Goal: Book appointment/travel/reservation

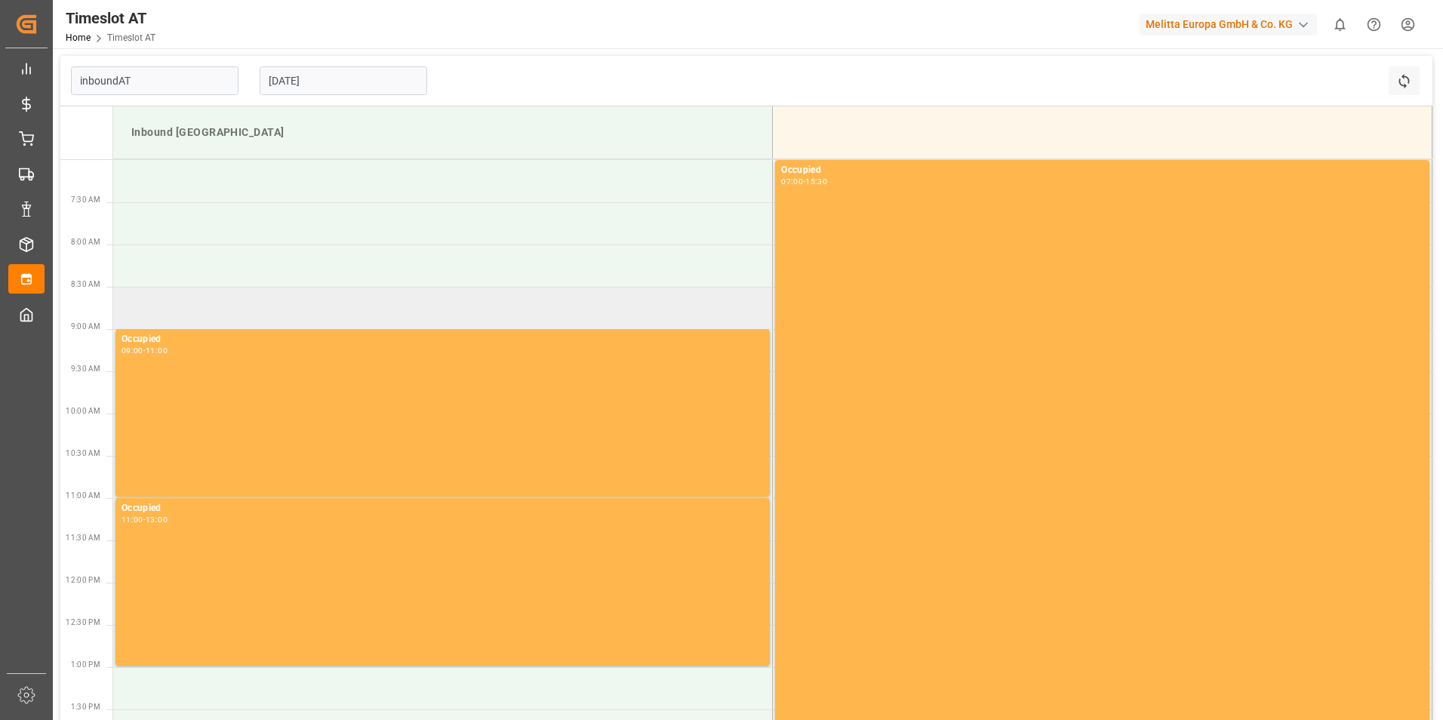
type input "Inbound AT"
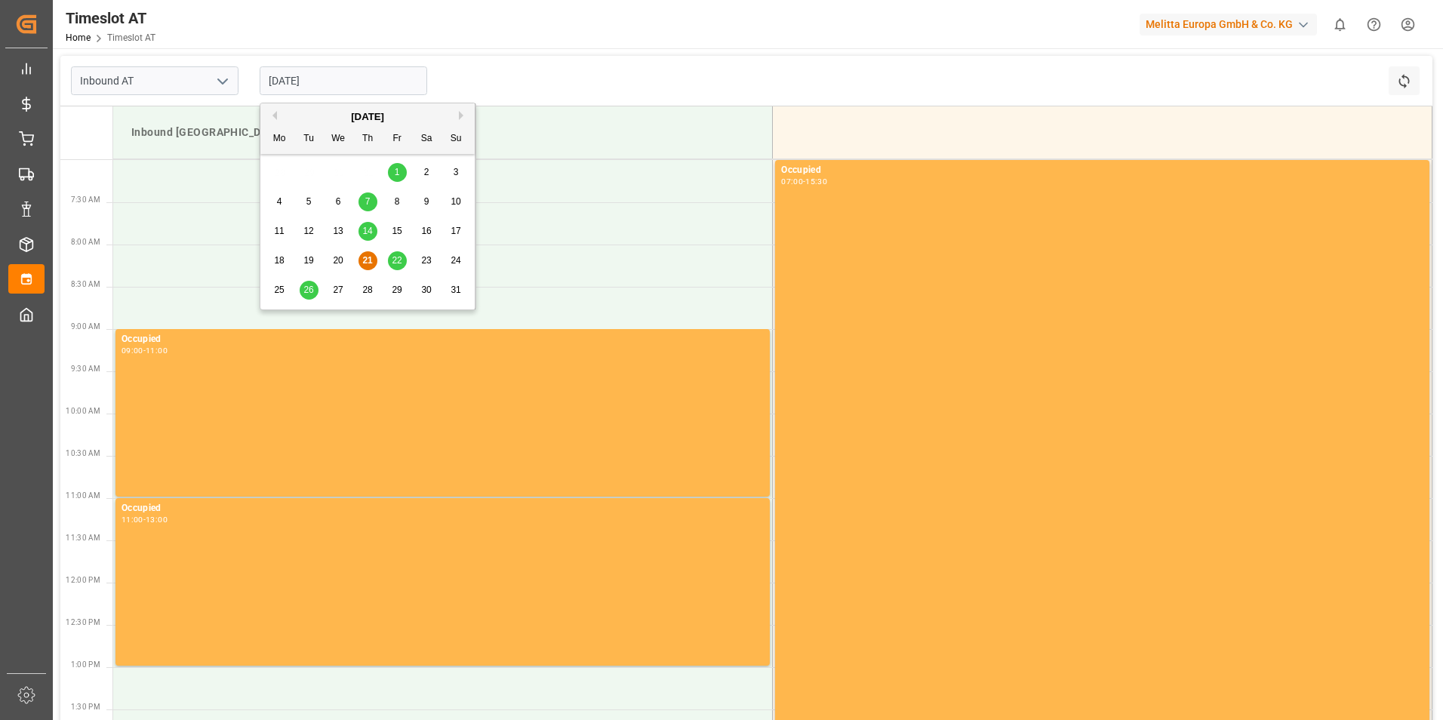
click at [309, 82] on input "[DATE]" at bounding box center [343, 80] width 167 height 29
click at [305, 294] on span "26" at bounding box center [308, 289] width 10 height 11
type input "[DATE]"
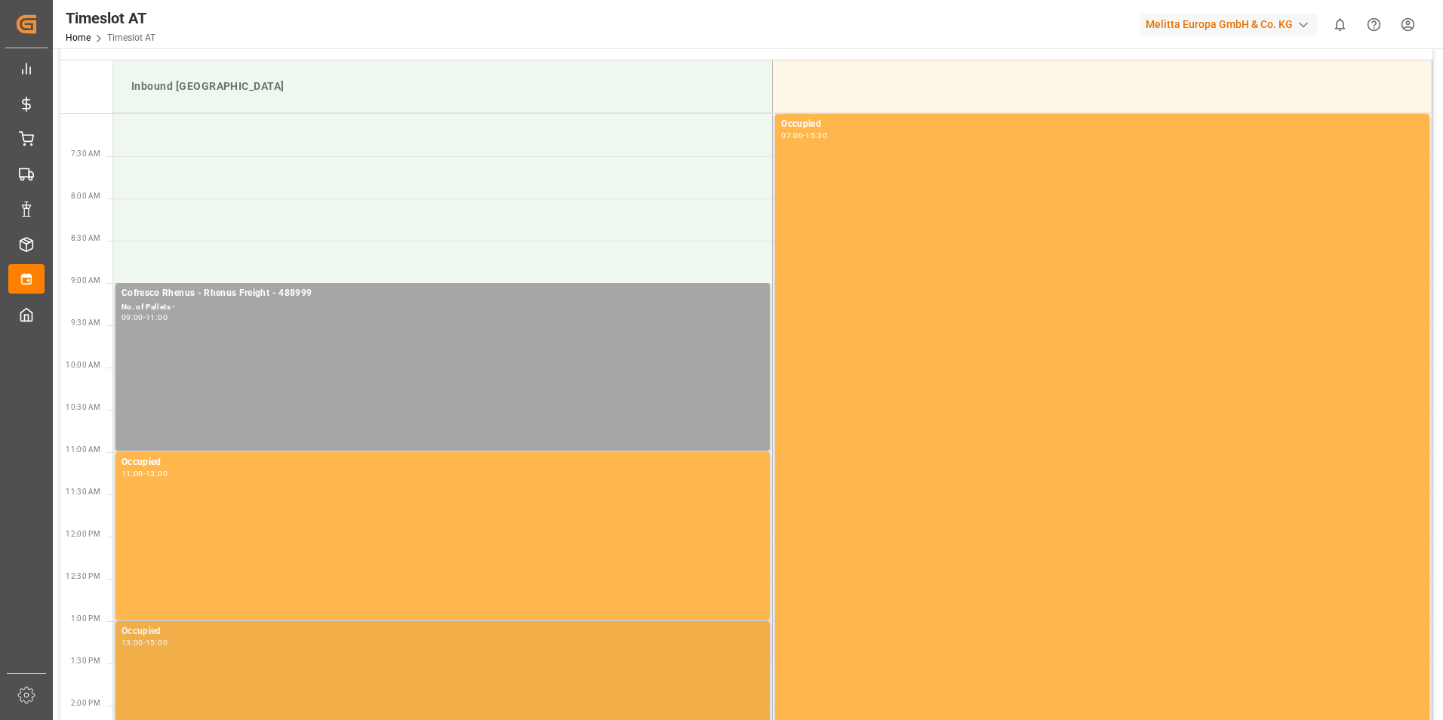
scroll to position [36, 0]
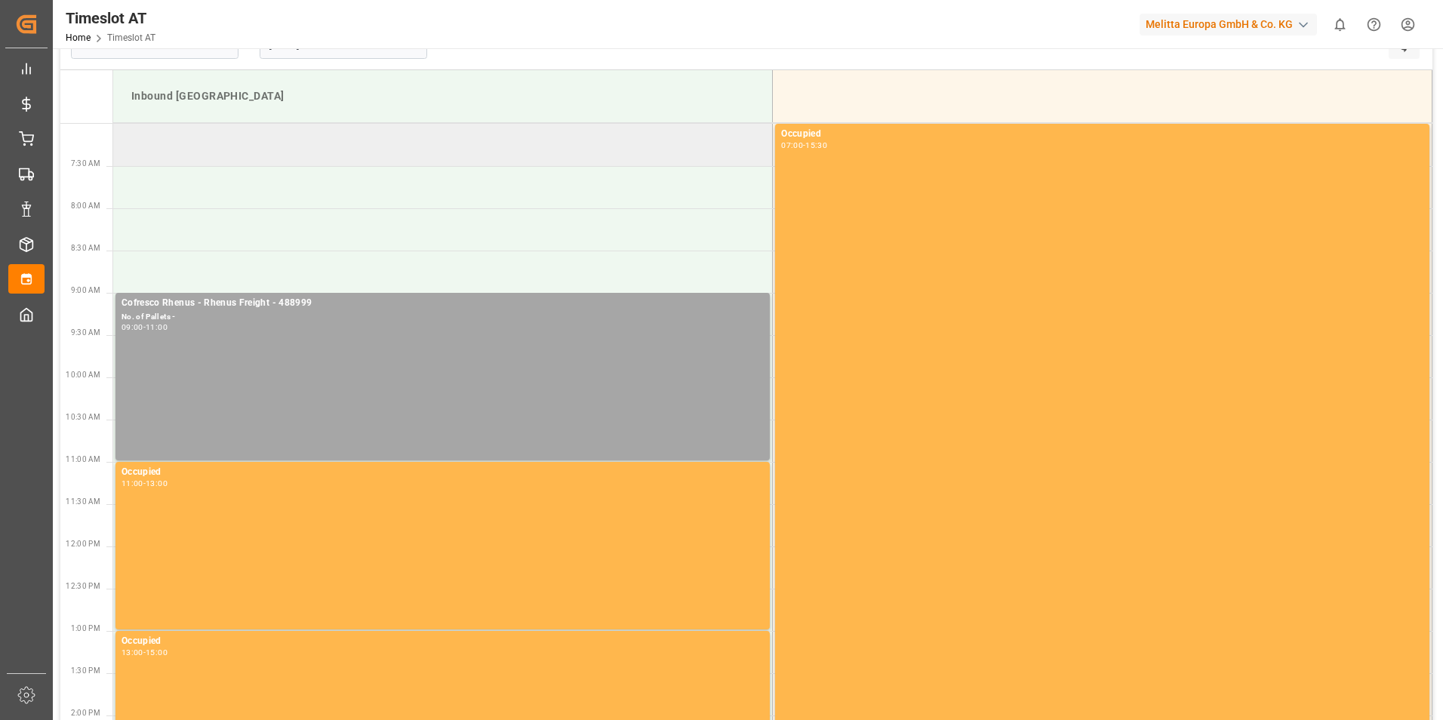
click at [342, 159] on td at bounding box center [442, 145] width 659 height 42
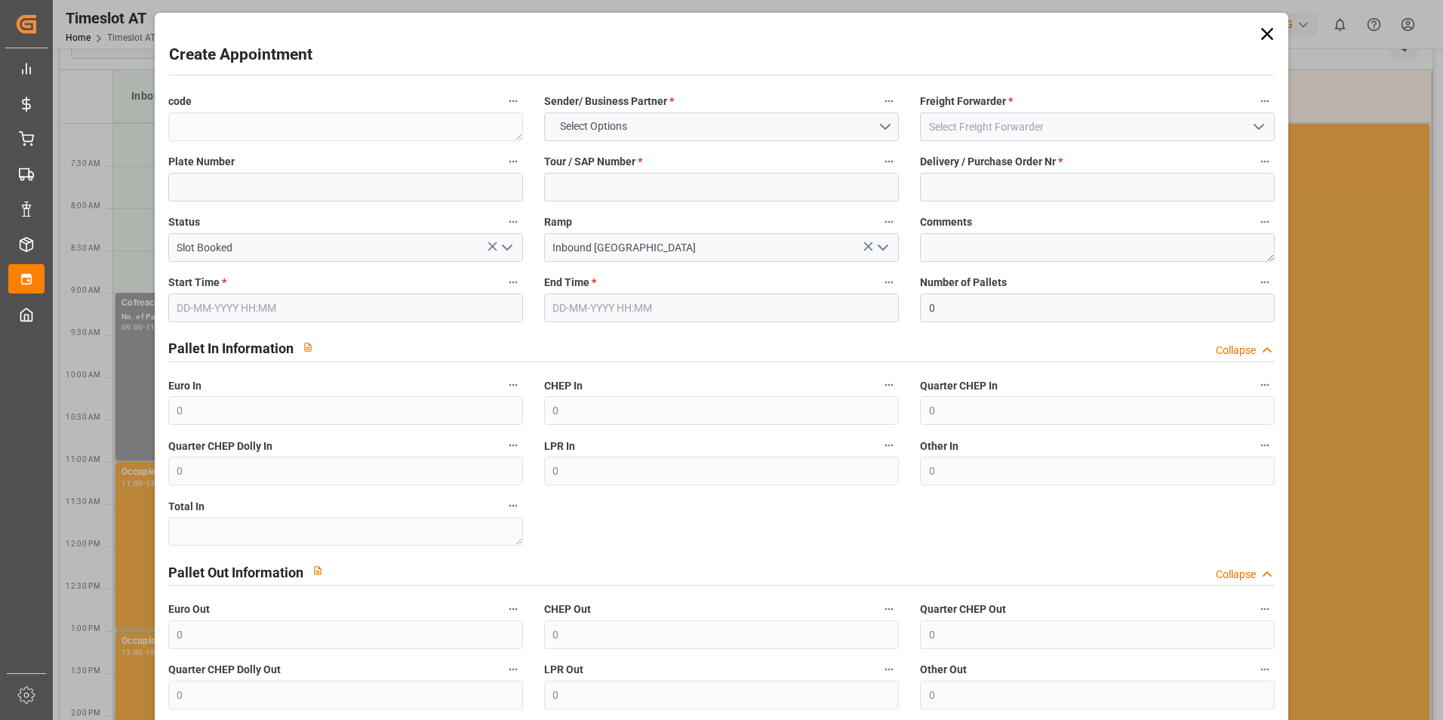
type input "[DATE] 07:00"
type input "[DATE] 09:00"
drag, startPoint x: 1050, startPoint y: 178, endPoint x: 985, endPoint y: 180, distance: 65.7
click at [1050, 178] on input at bounding box center [1097, 187] width 355 height 29
paste input "489040"
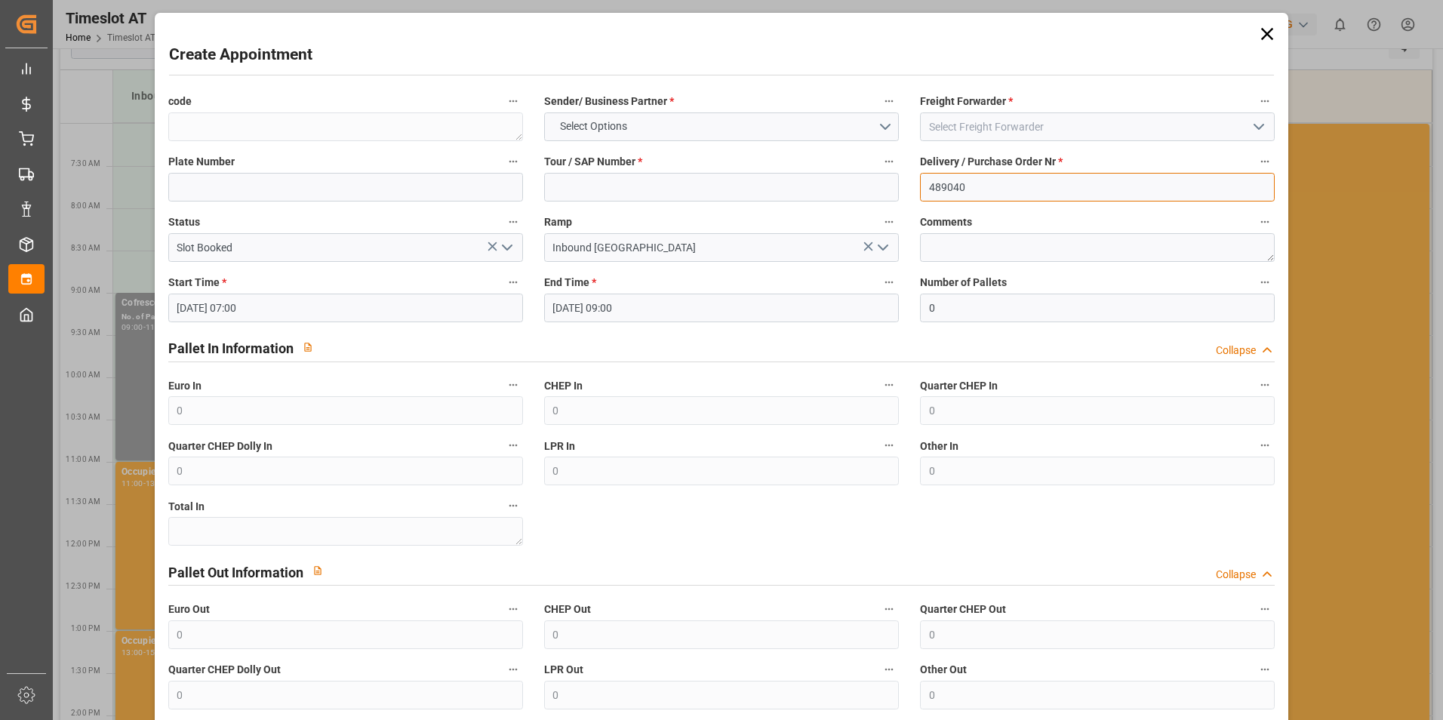
type input "489040"
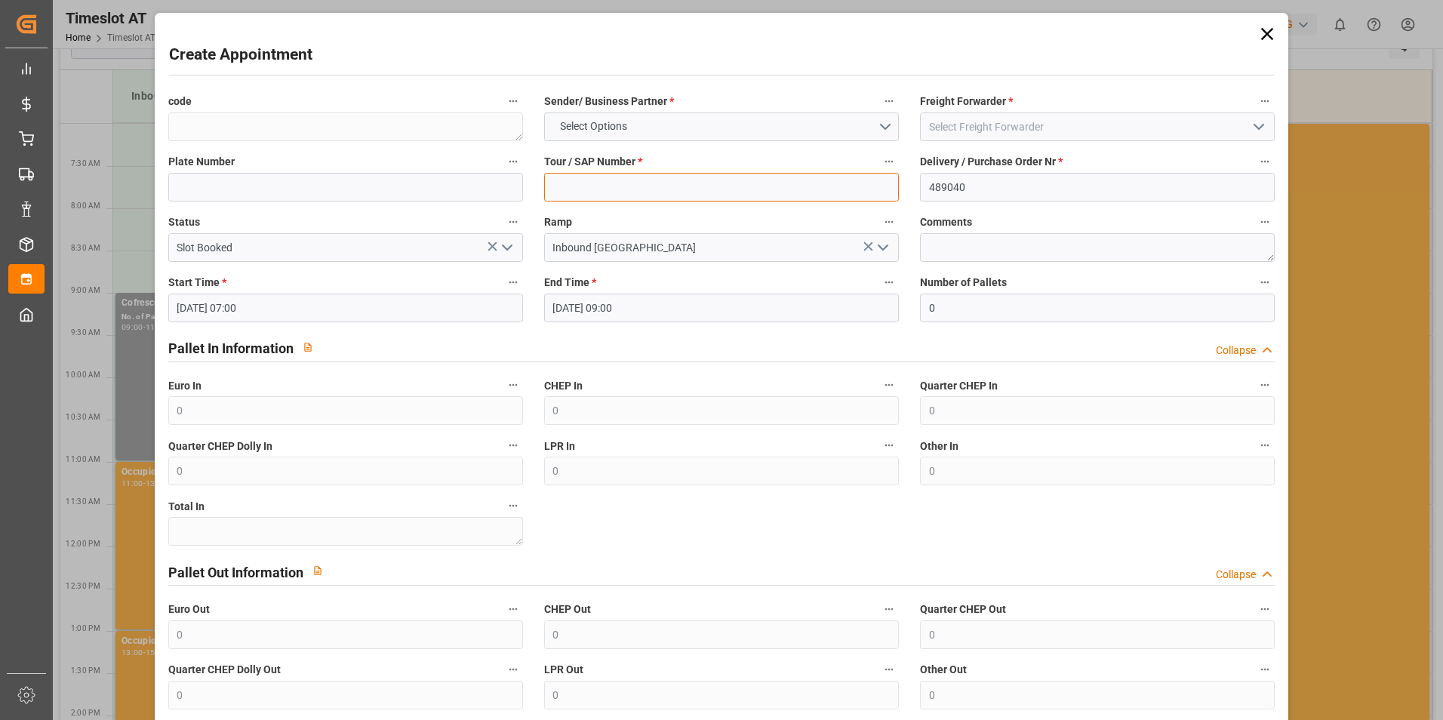
drag, startPoint x: 854, startPoint y: 195, endPoint x: 865, endPoint y: 188, distance: 12.6
click at [854, 195] on input at bounding box center [721, 187] width 355 height 29
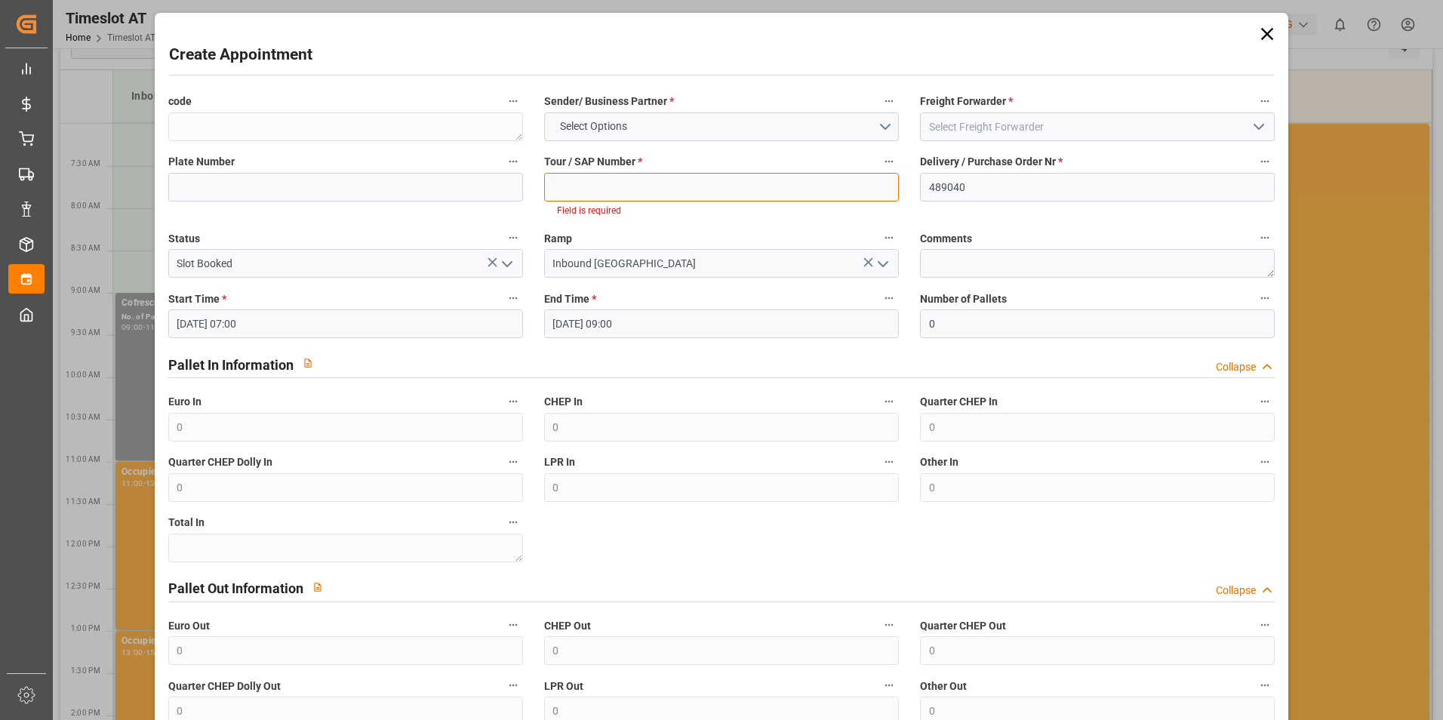
paste input "62042175"
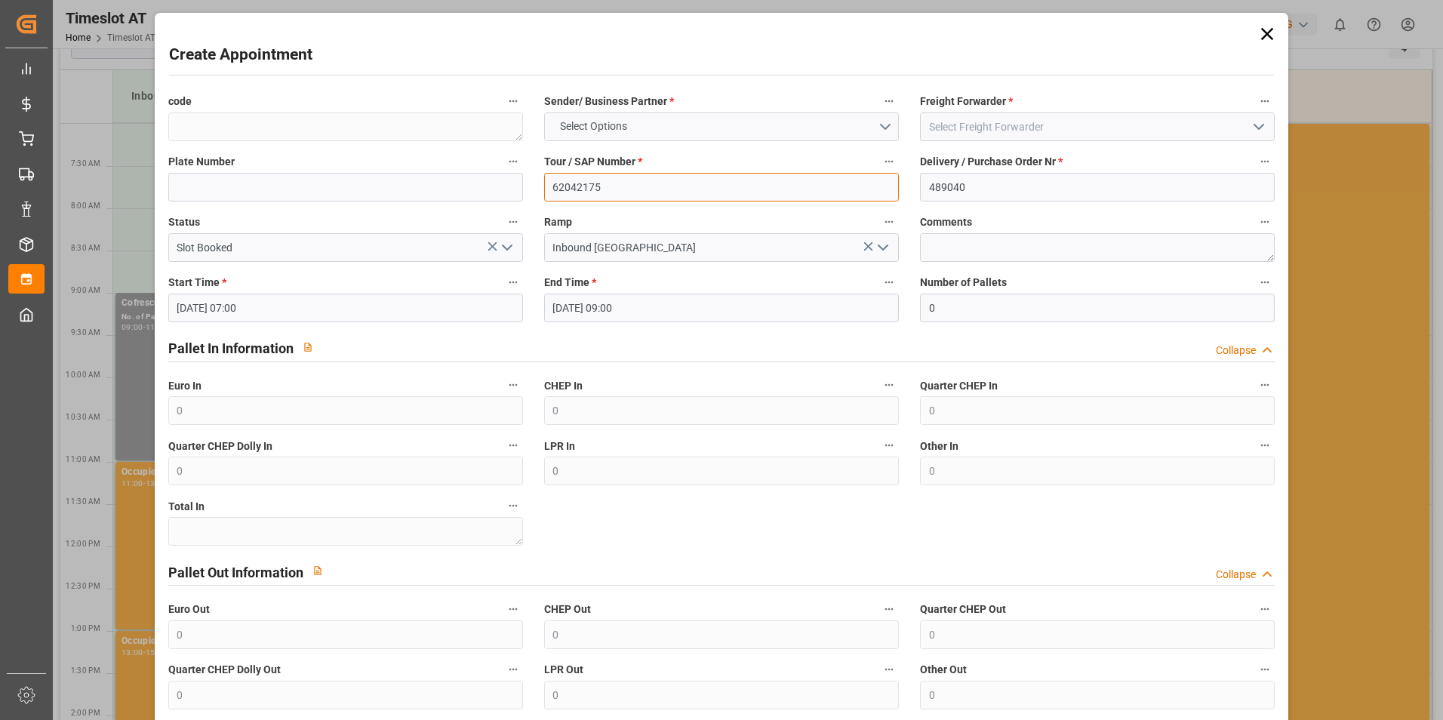
type input "62042175"
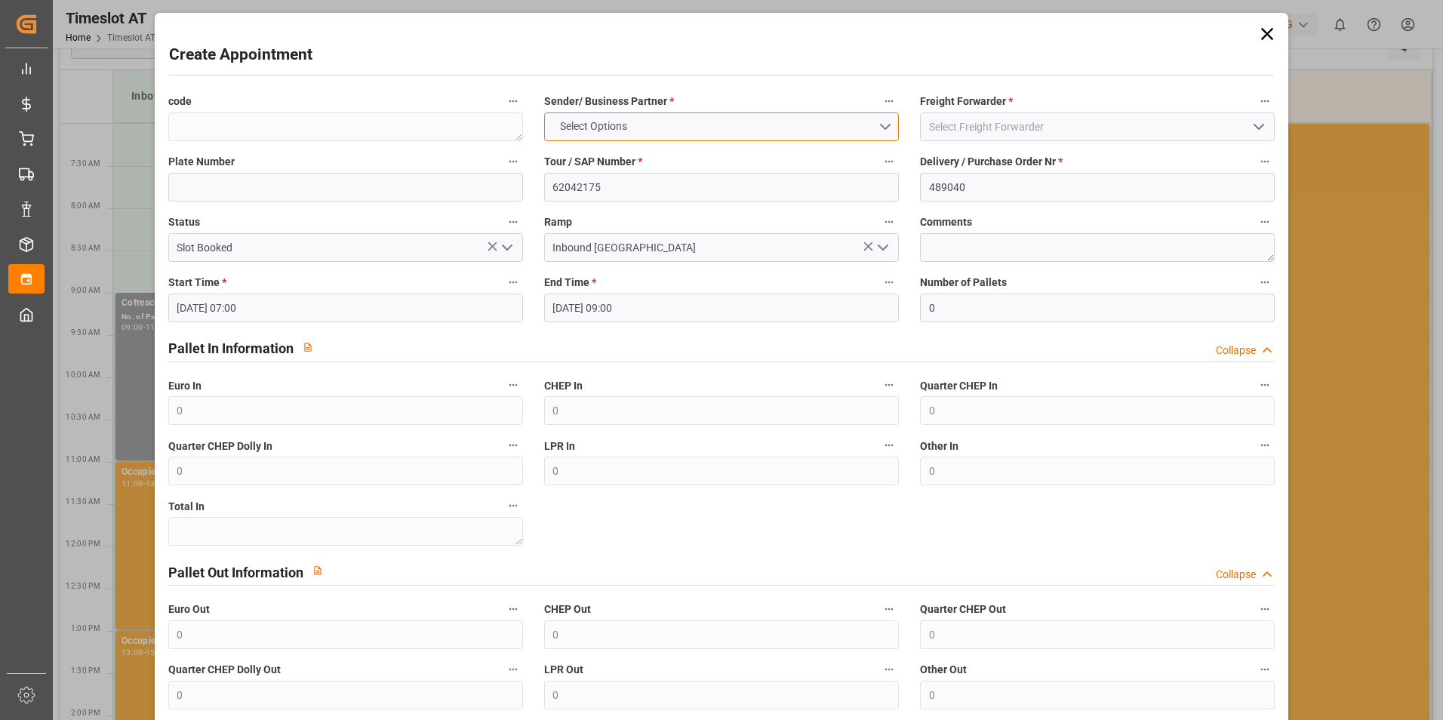
click at [844, 119] on button "Select Options" at bounding box center [721, 126] width 355 height 29
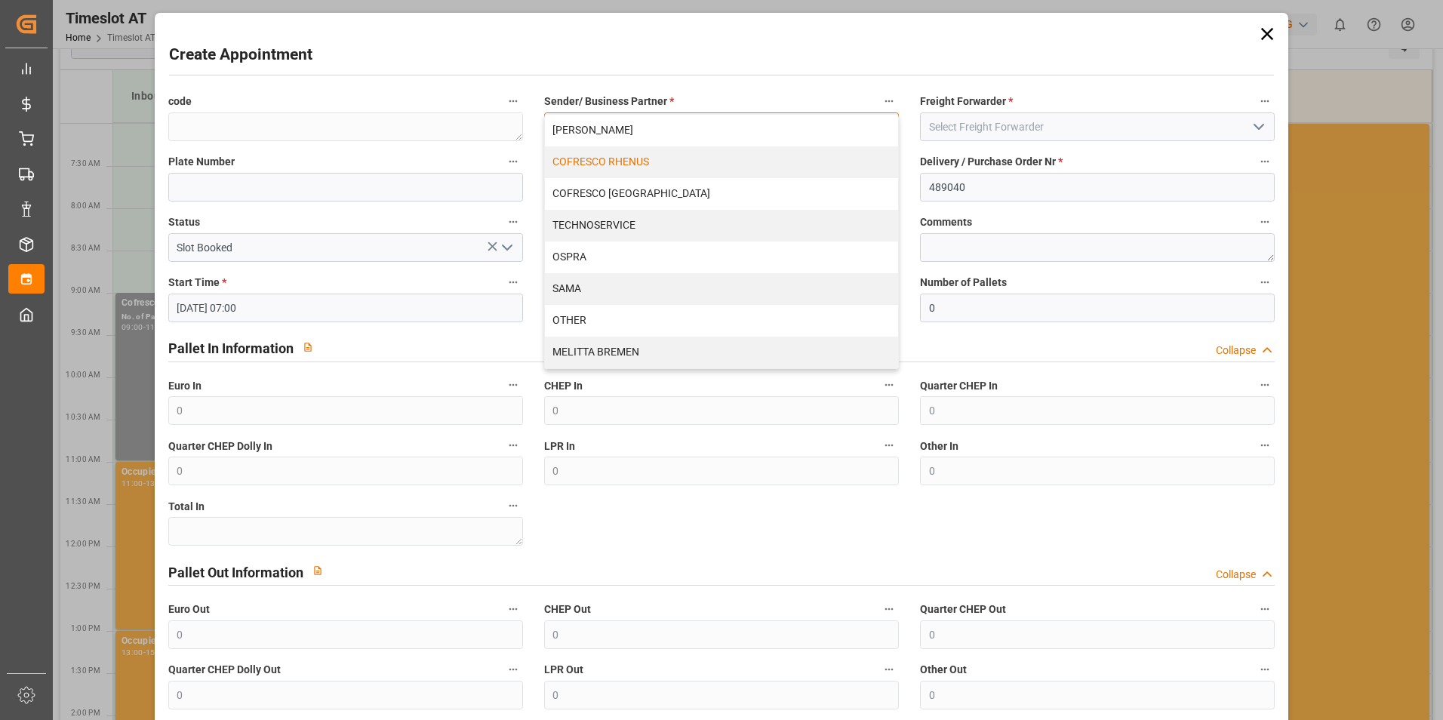
click at [736, 164] on div "COFRESCO RHENUS" at bounding box center [721, 162] width 353 height 32
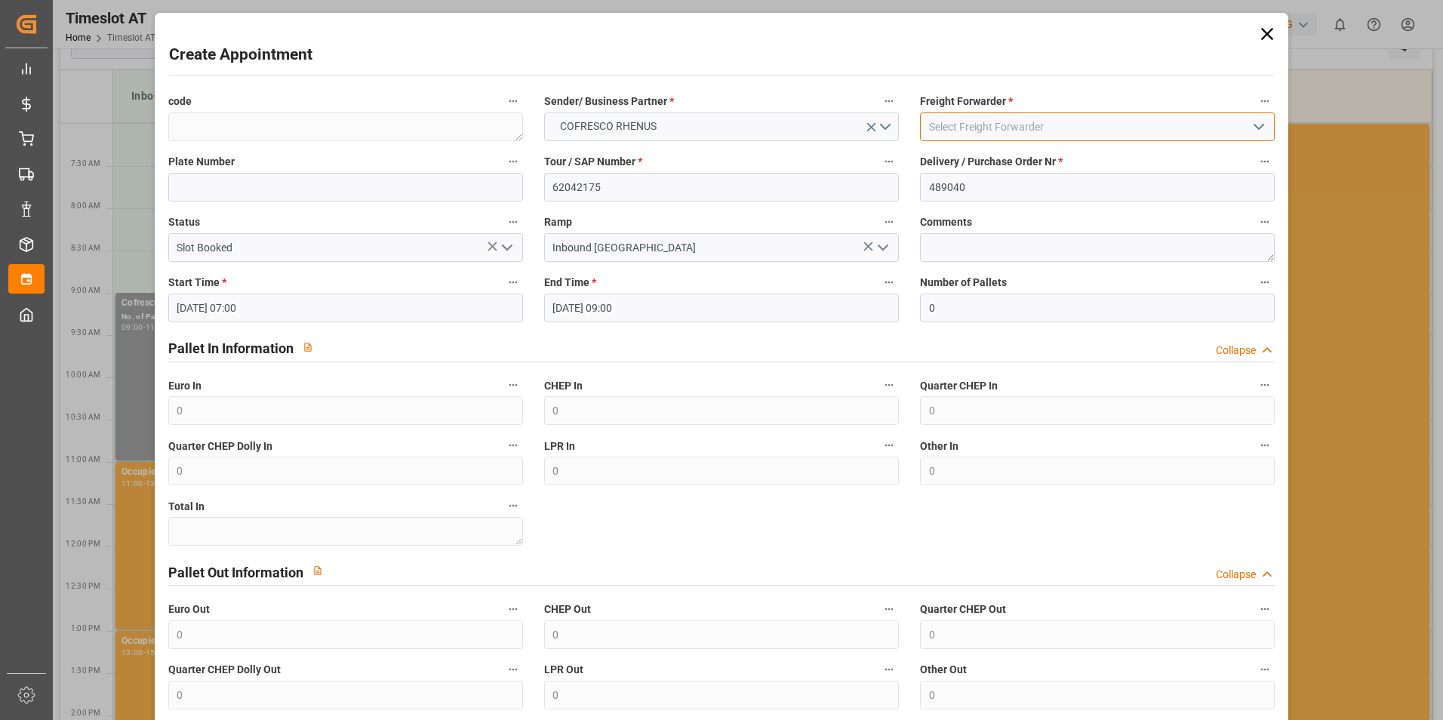
click at [1153, 122] on input at bounding box center [1097, 126] width 355 height 29
click at [1249, 125] on icon "open menu" at bounding box center [1258, 127] width 18 height 18
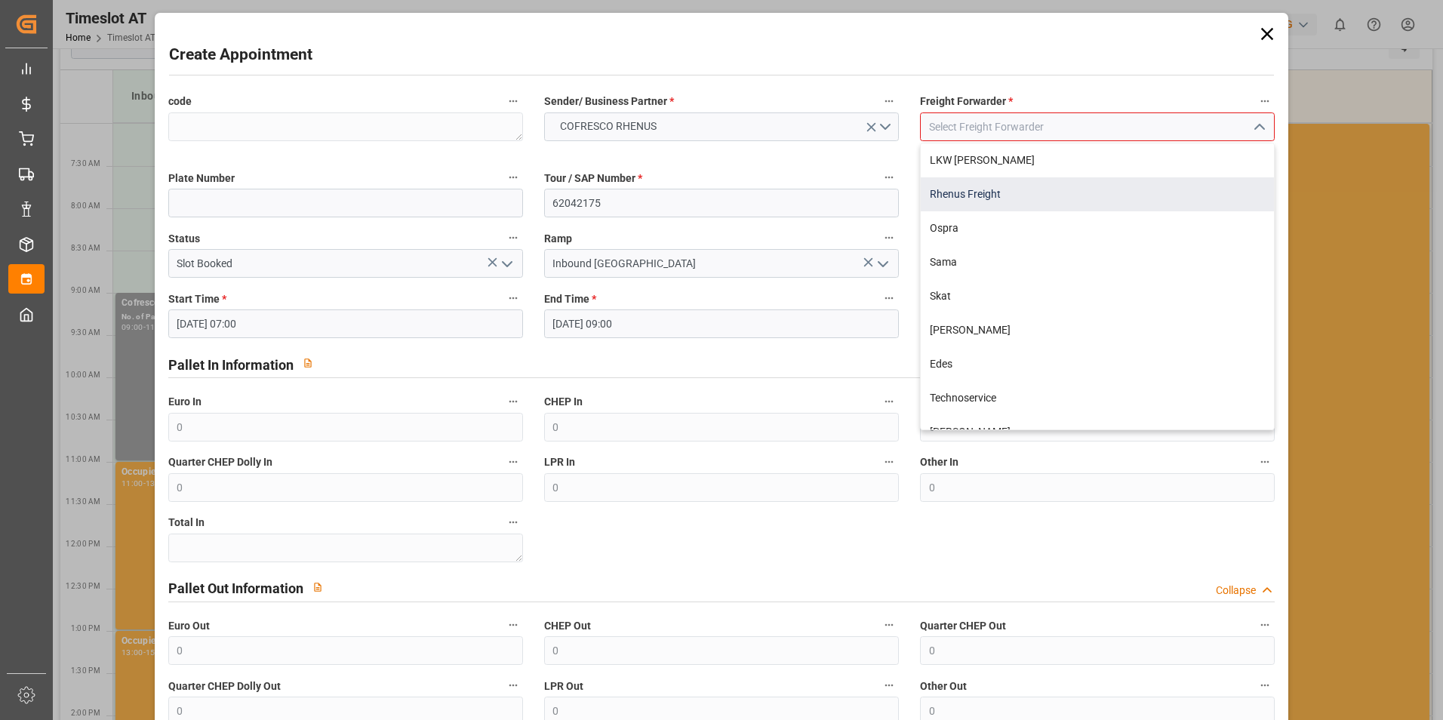
click at [1056, 197] on div "Rhenus Freight" at bounding box center [1096, 194] width 353 height 34
type input "Rhenus Freight"
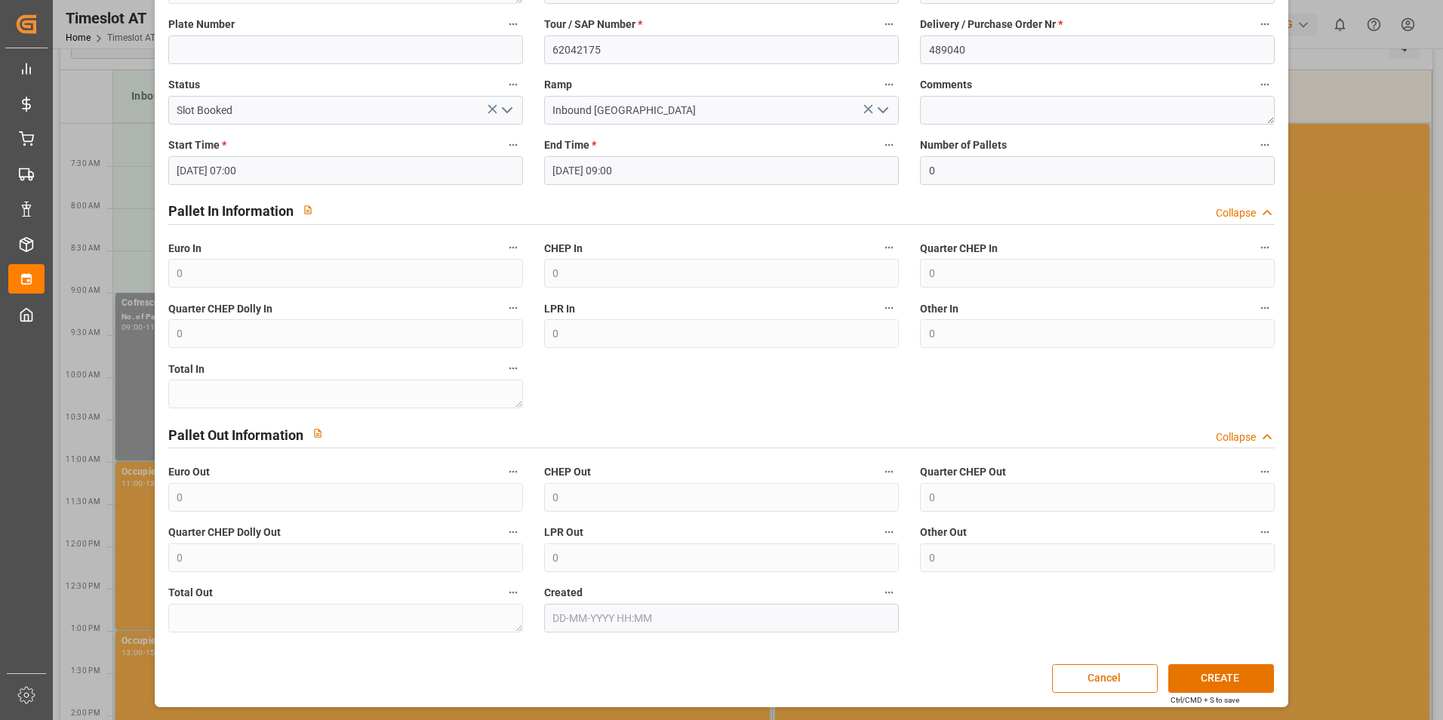
scroll to position [62, 0]
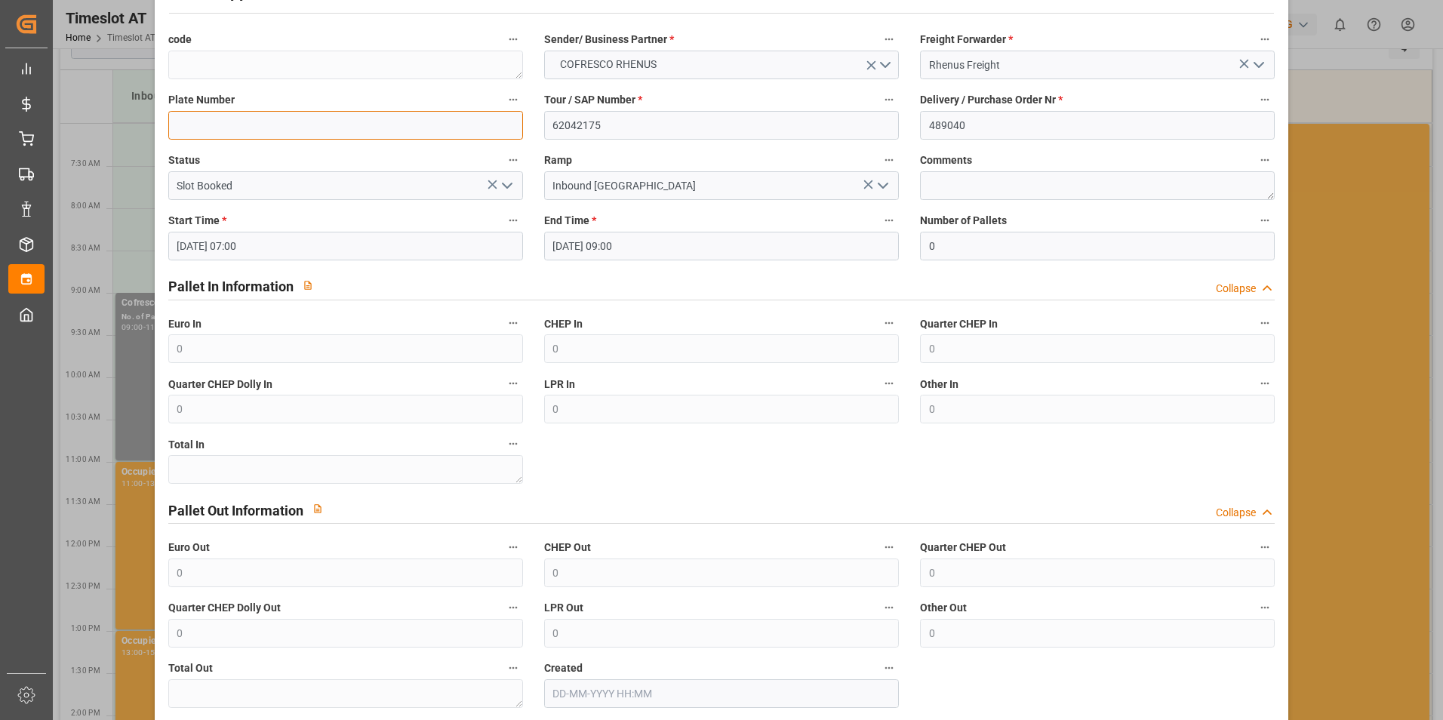
click at [334, 122] on input at bounding box center [345, 125] width 355 height 29
type input "GDA 69792/FG 96907"
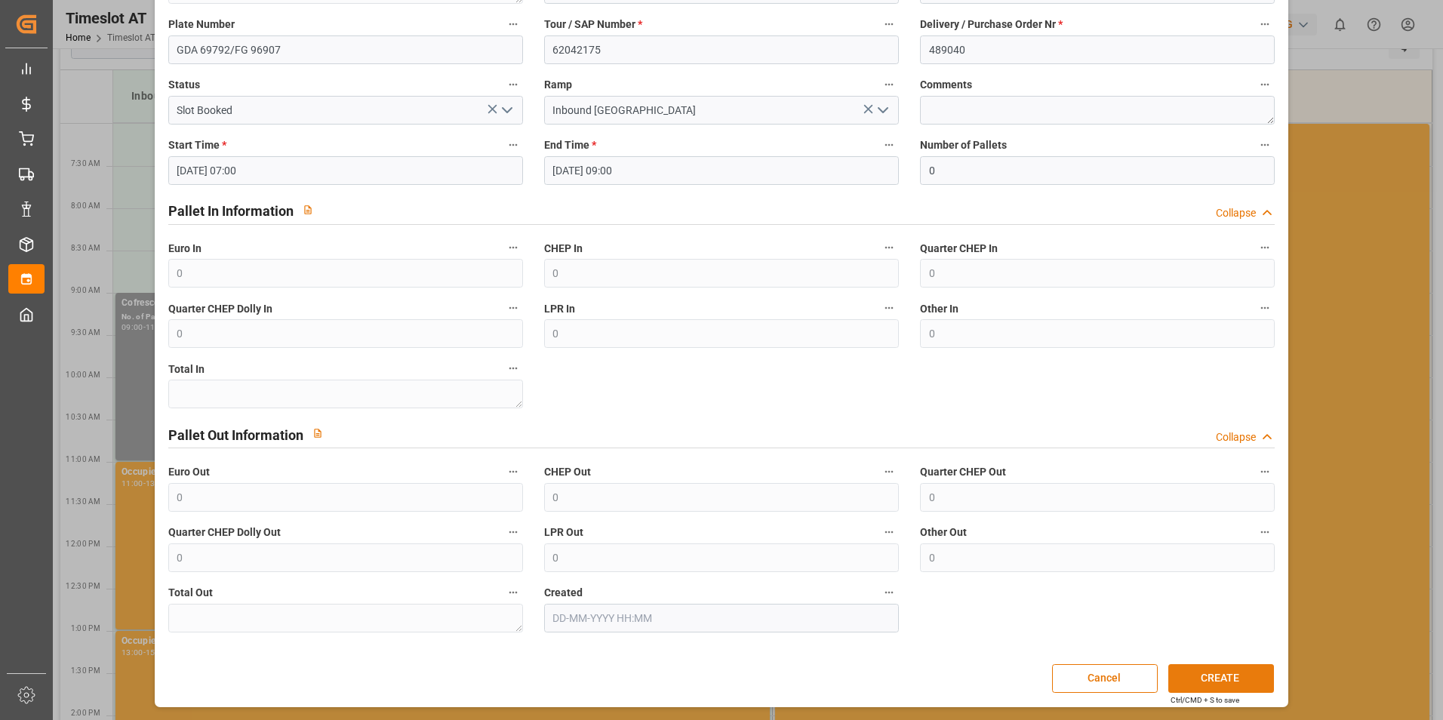
click at [1243, 675] on button "CREATE" at bounding box center [1221, 678] width 106 height 29
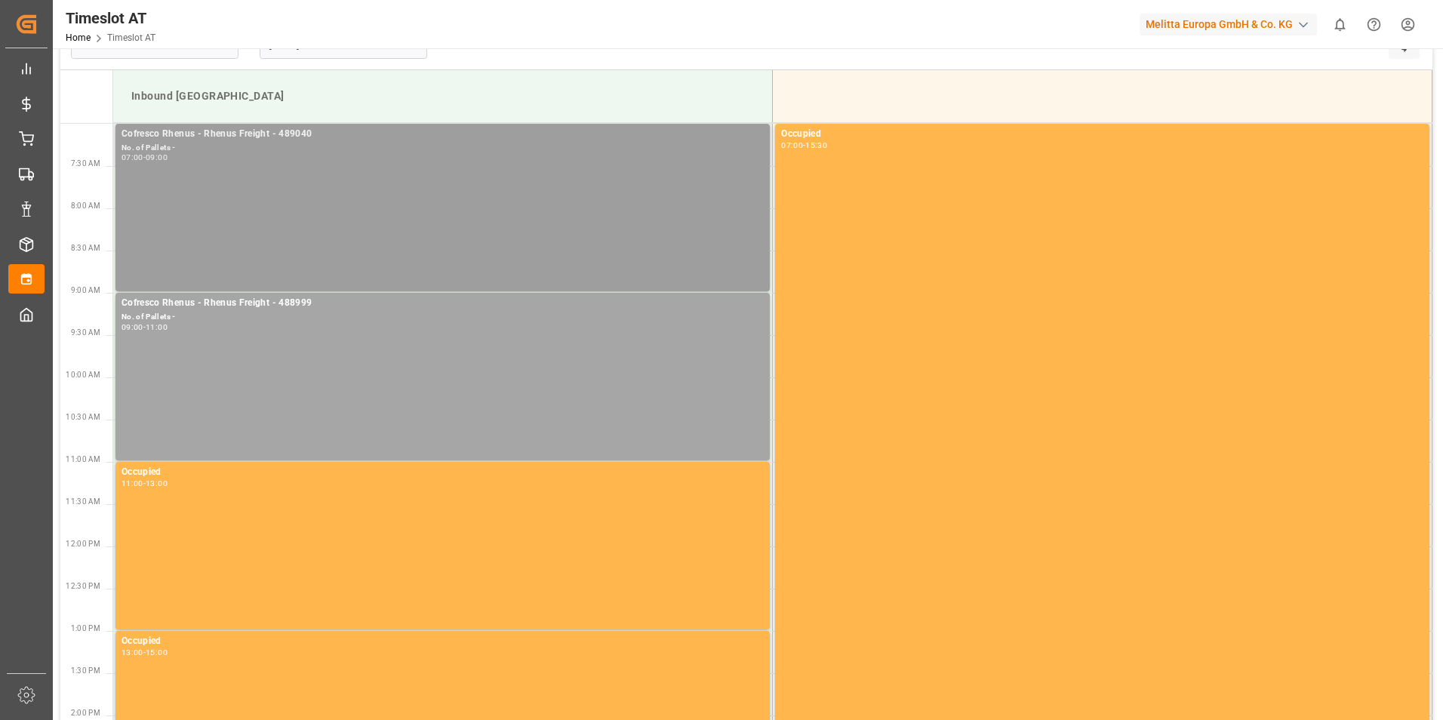
drag, startPoint x: 269, startPoint y: 169, endPoint x: 296, endPoint y: 156, distance: 29.4
click at [296, 156] on div "07:00 - 09:00" at bounding box center [442, 158] width 642 height 8
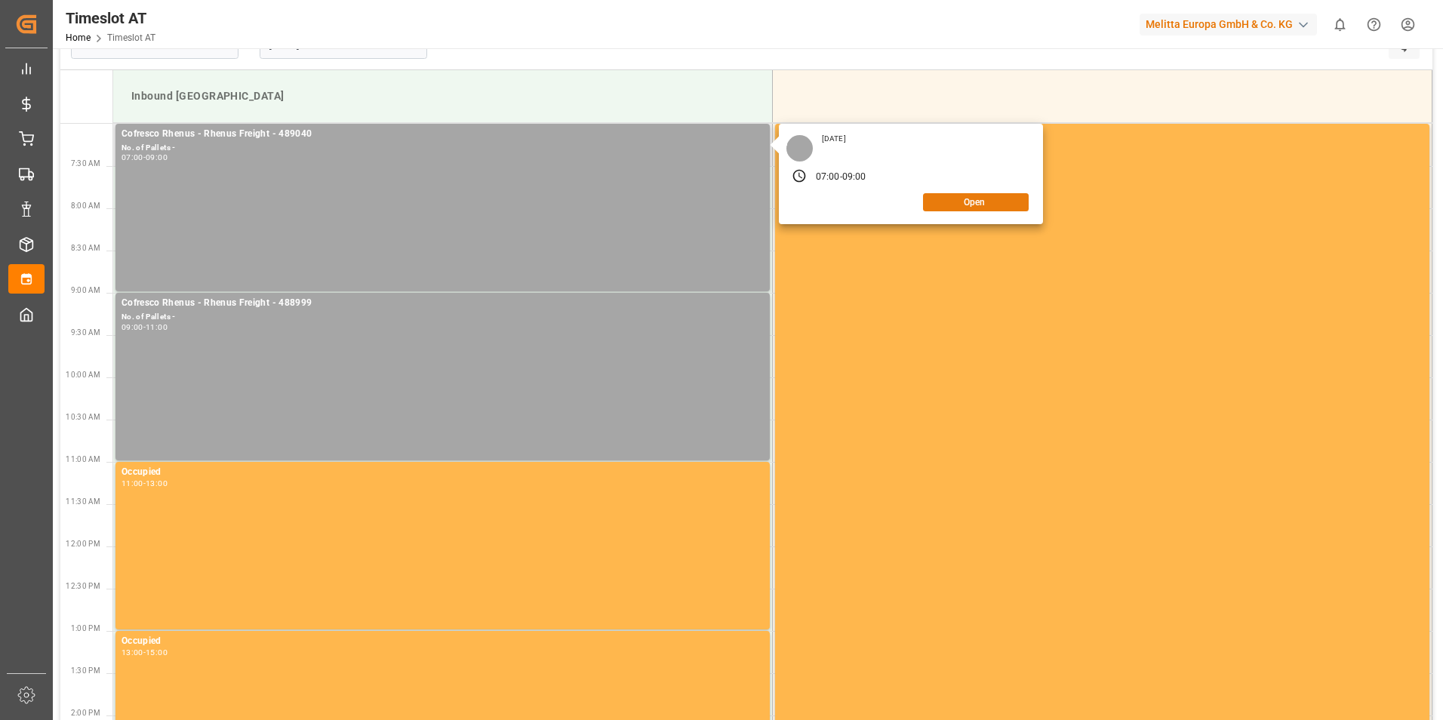
click at [964, 200] on button "Open" at bounding box center [976, 202] width 106 height 18
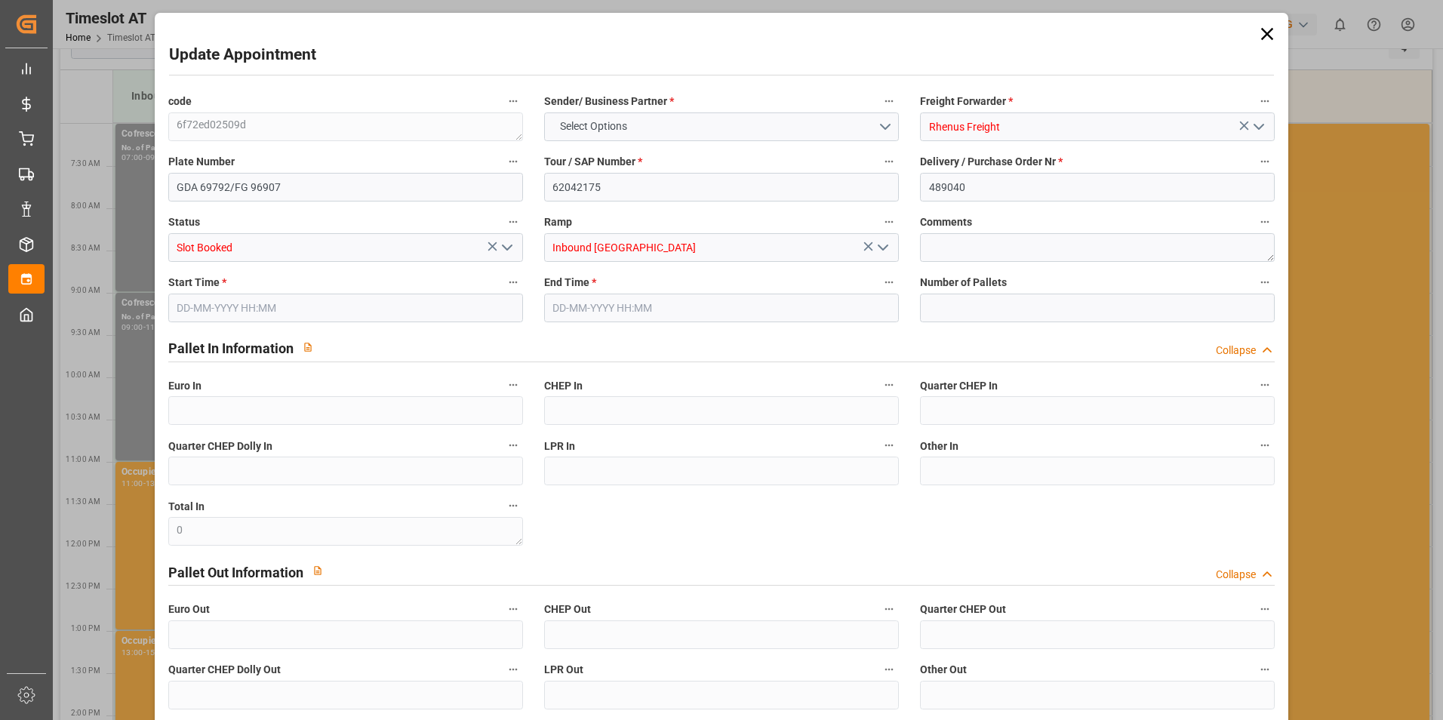
type input "0"
type input "[DATE] 07:00"
type input "[DATE] 09:00"
type input "[DATE] 10:02"
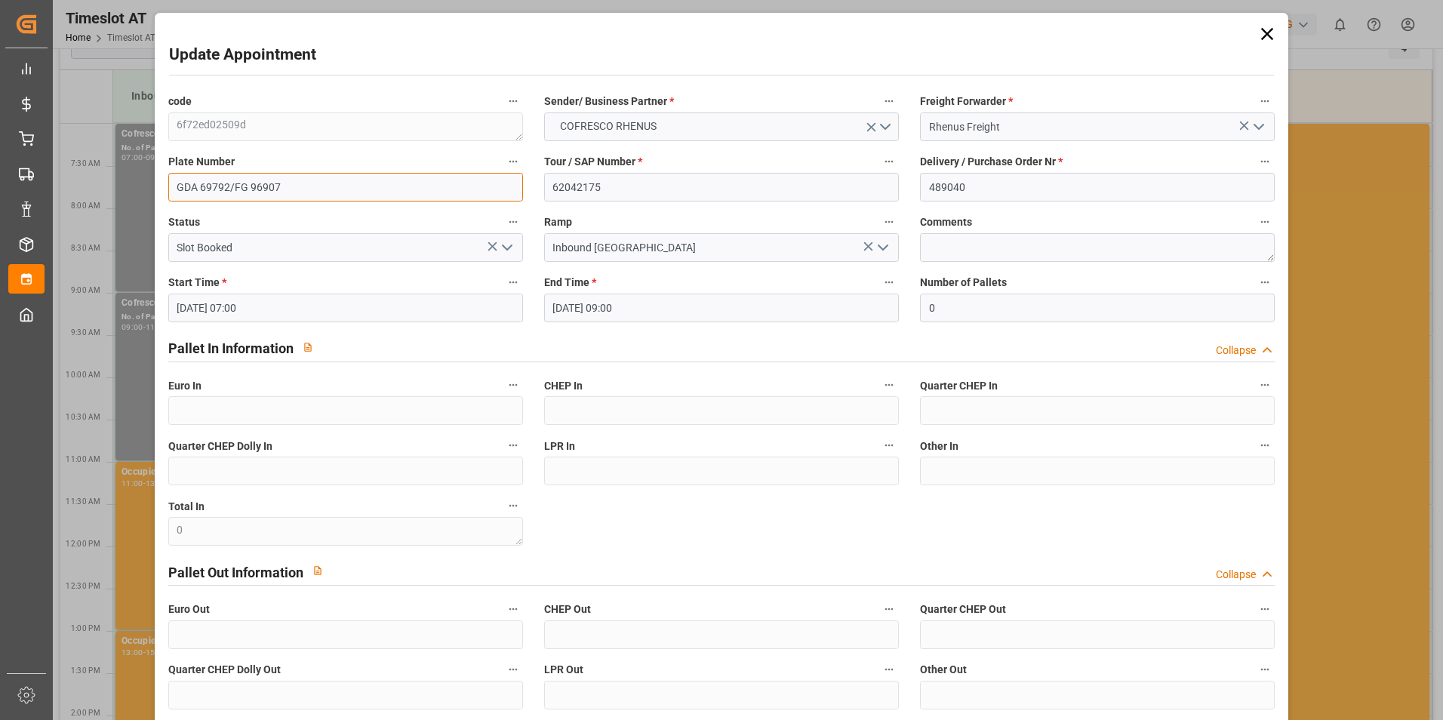
drag, startPoint x: 315, startPoint y: 183, endPoint x: 135, endPoint y: 185, distance: 180.3
click at [135, 185] on div "Update Appointment code 6f72ed02509d Sender/ Business Partner * COFRESCO RHENUS…" at bounding box center [721, 360] width 1443 height 720
paste input "6625A NO595CG"
click at [229, 185] on input "GDA6625A NO595CG" at bounding box center [345, 187] width 355 height 29
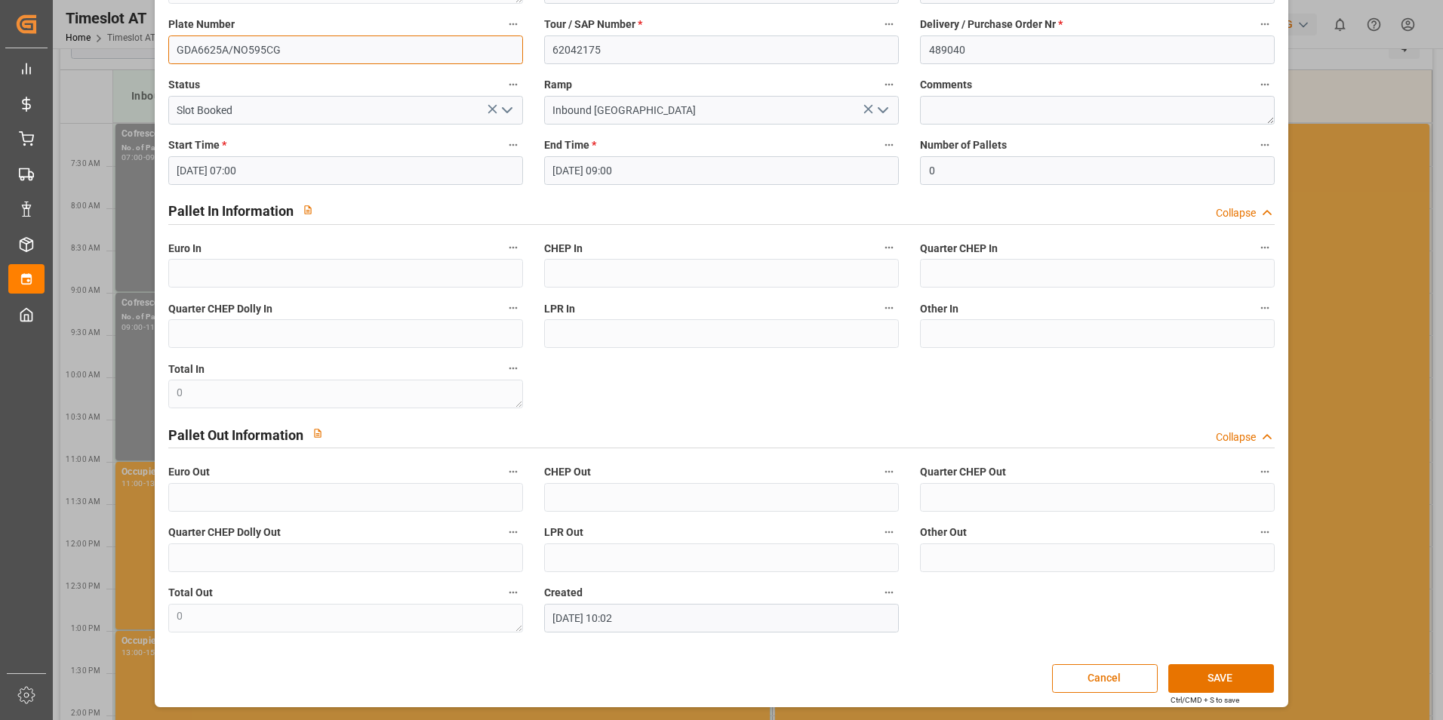
type input "GDA6625A/NO595CG"
click at [1221, 680] on button "SAVE" at bounding box center [1221, 678] width 106 height 29
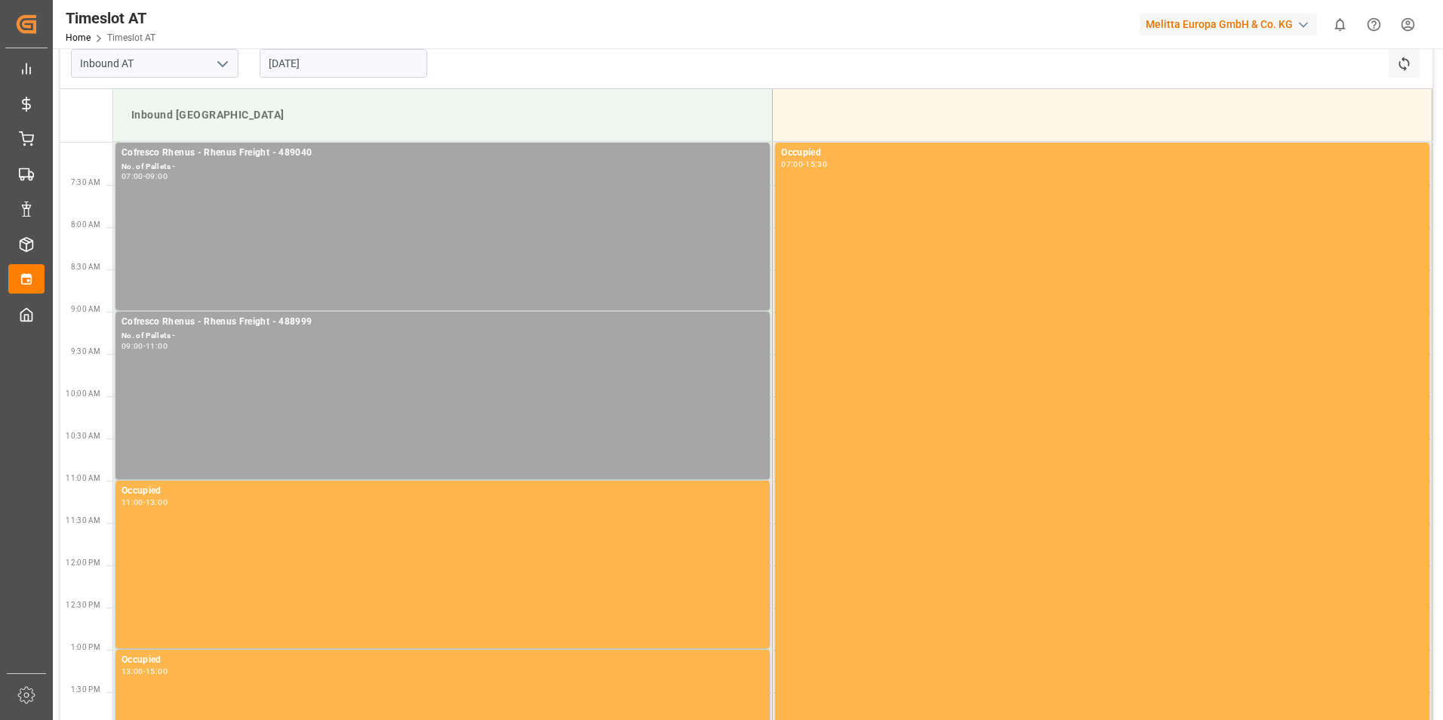
scroll to position [0, 0]
